Goal: Check status

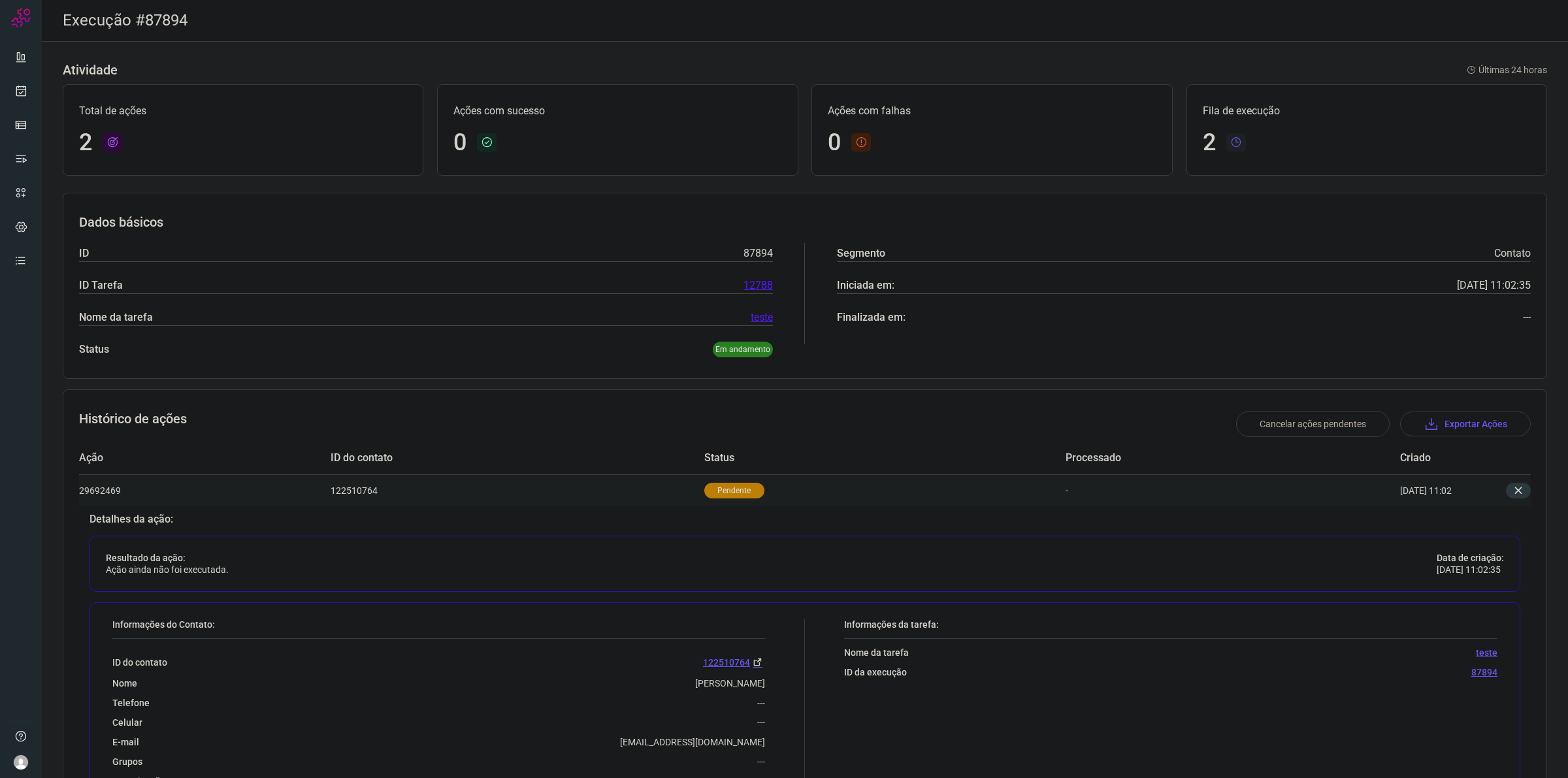
click at [982, 495] on td "Pendente" at bounding box center [885, 490] width 362 height 32
